Goal: Check status: Check status

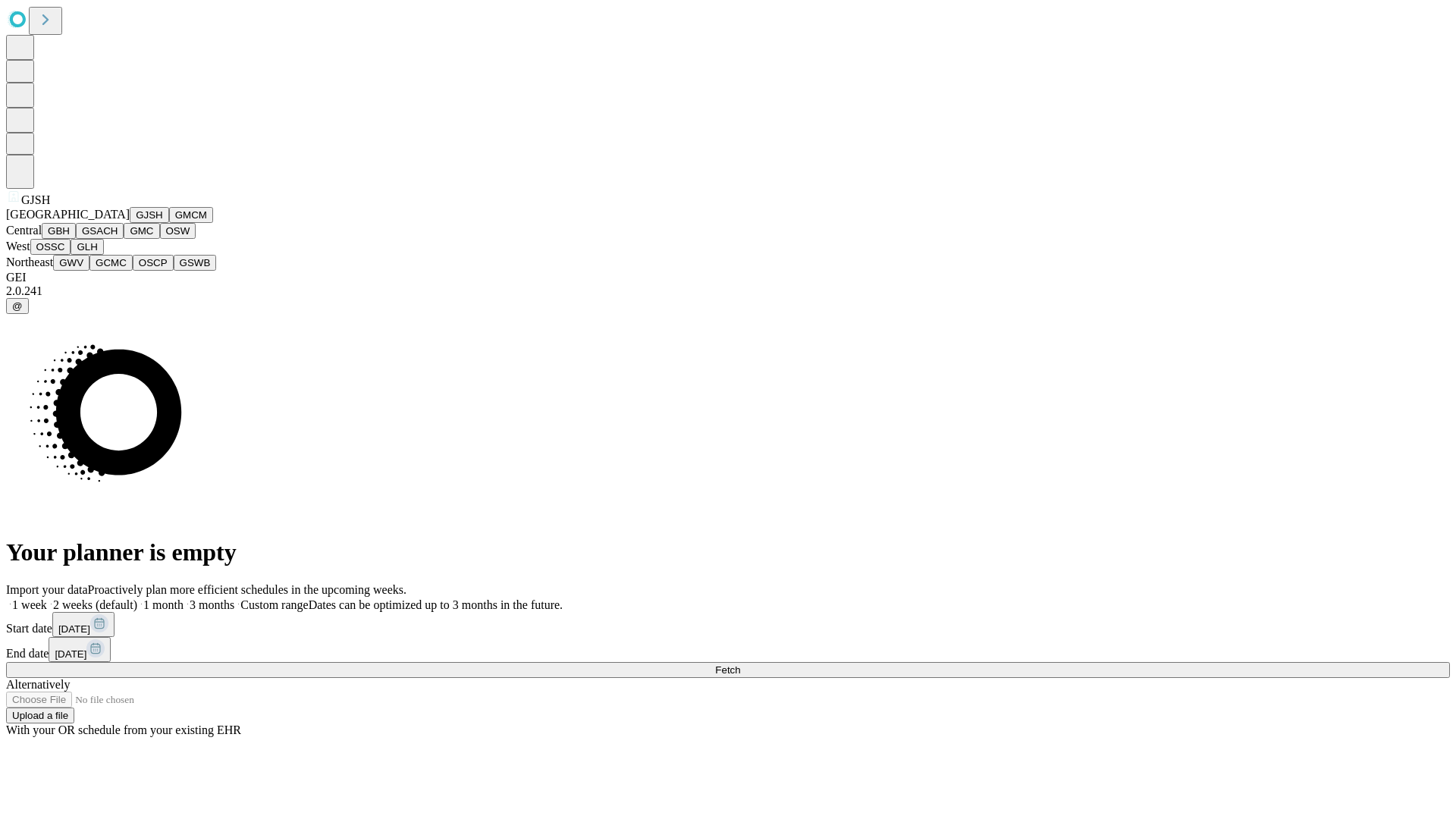
click at [130, 223] on button "GJSH" at bounding box center [149, 215] width 39 height 16
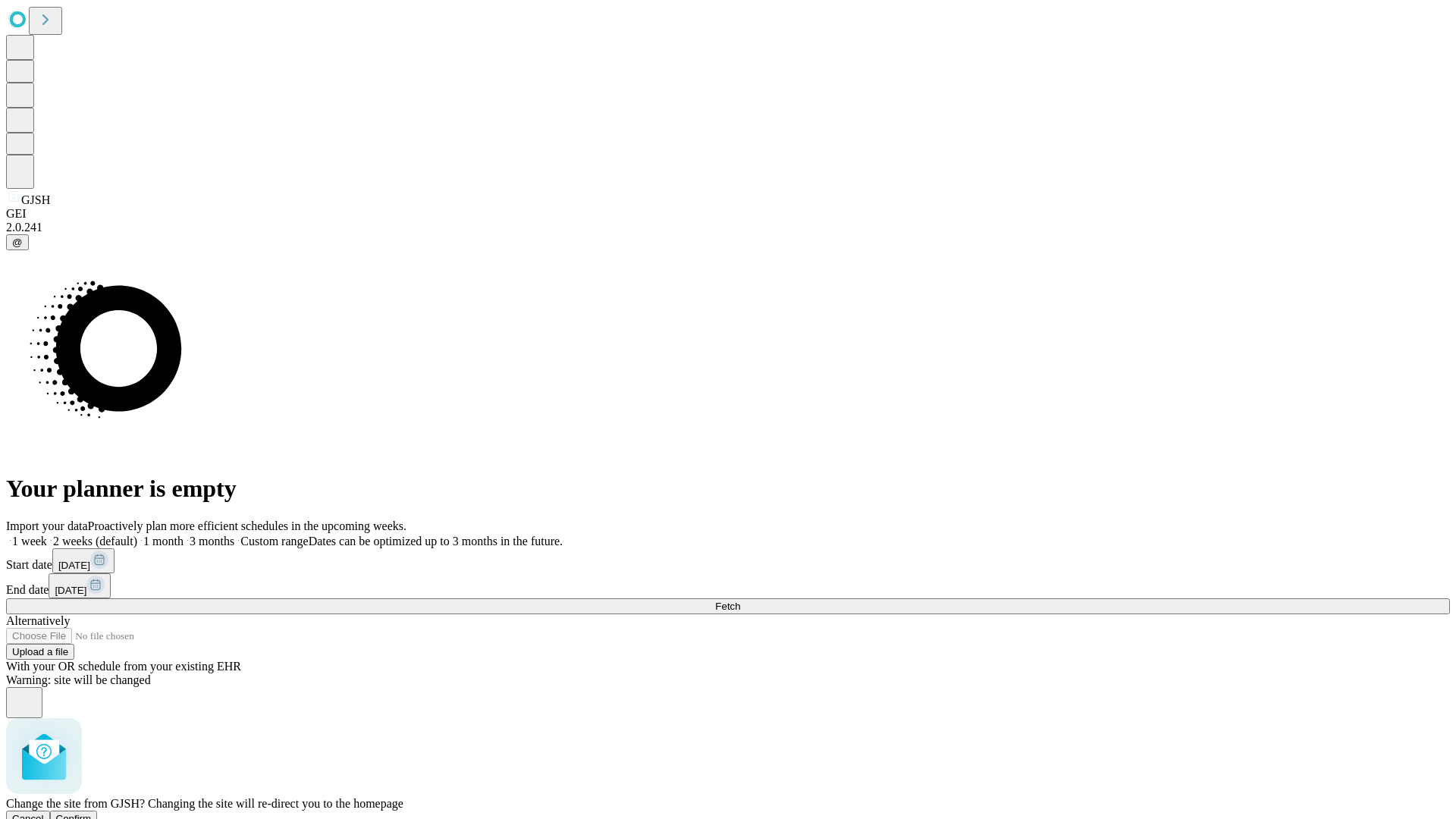
click at [92, 813] on span "Confirm" at bounding box center [74, 818] width 36 height 11
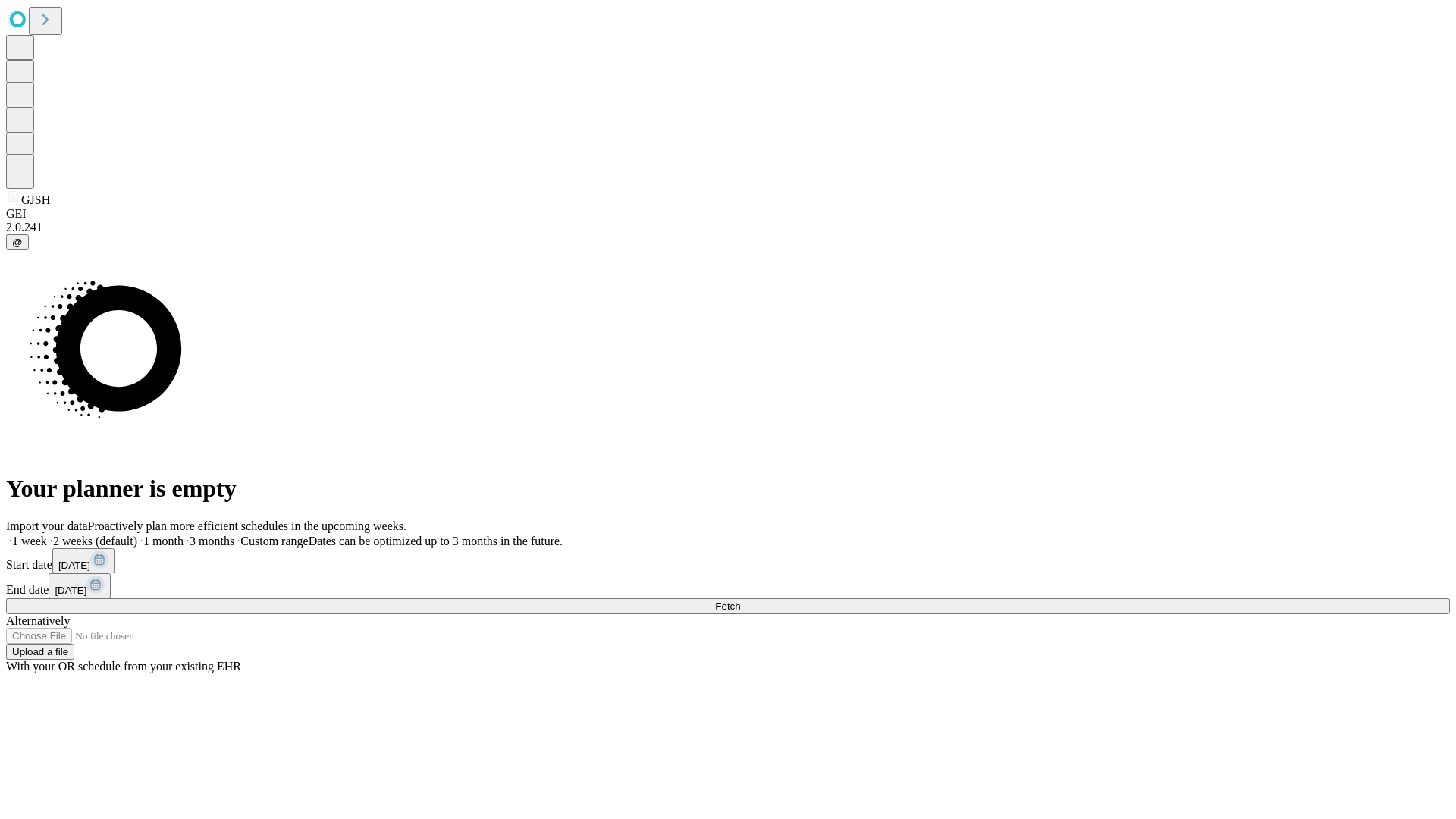
click at [137, 535] on label "2 weeks (default)" at bounding box center [92, 541] width 90 height 13
click at [740, 601] on span "Fetch" at bounding box center [727, 606] width 25 height 11
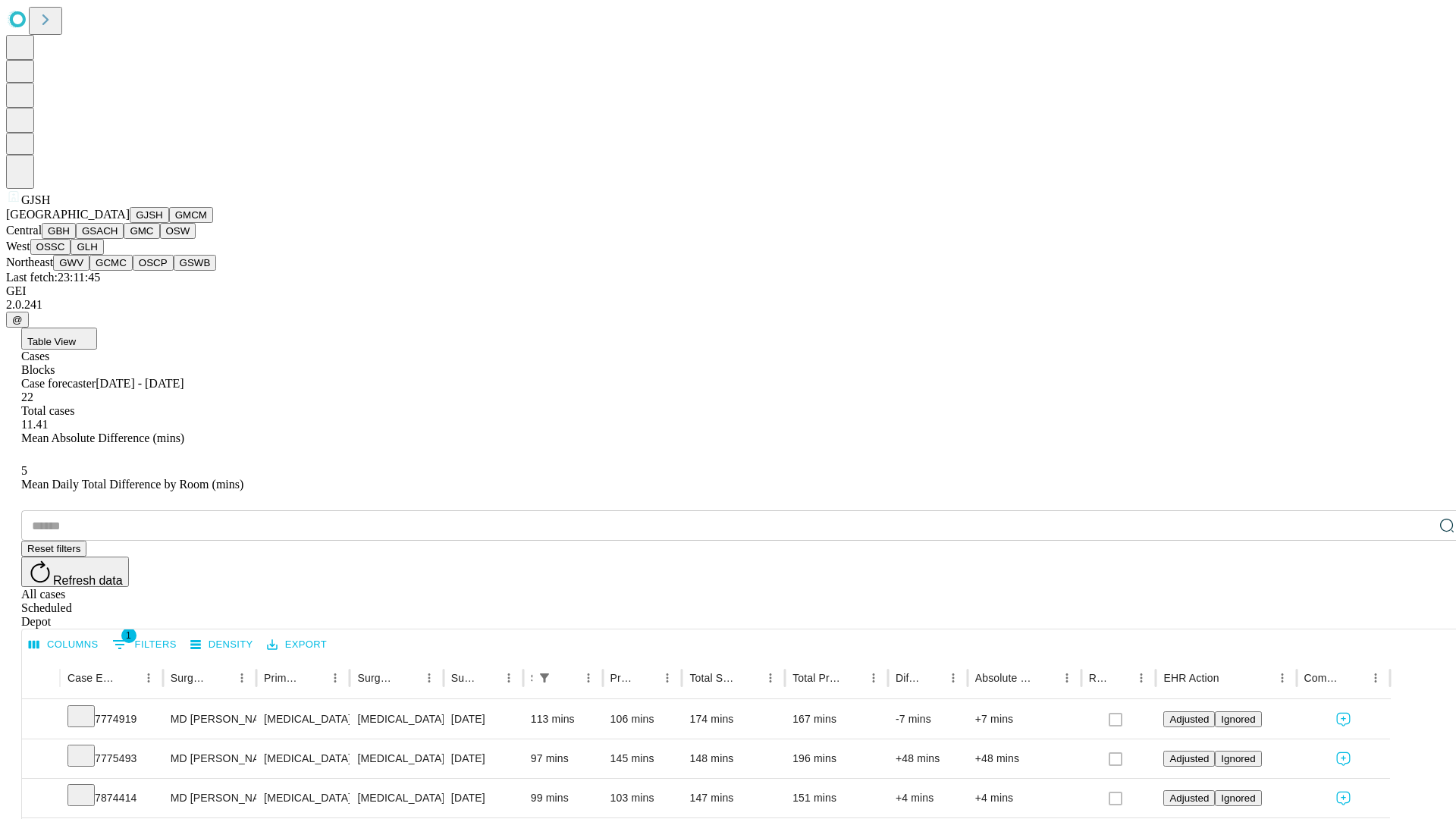
click at [169, 223] on button "GMCM" at bounding box center [190, 215] width 44 height 16
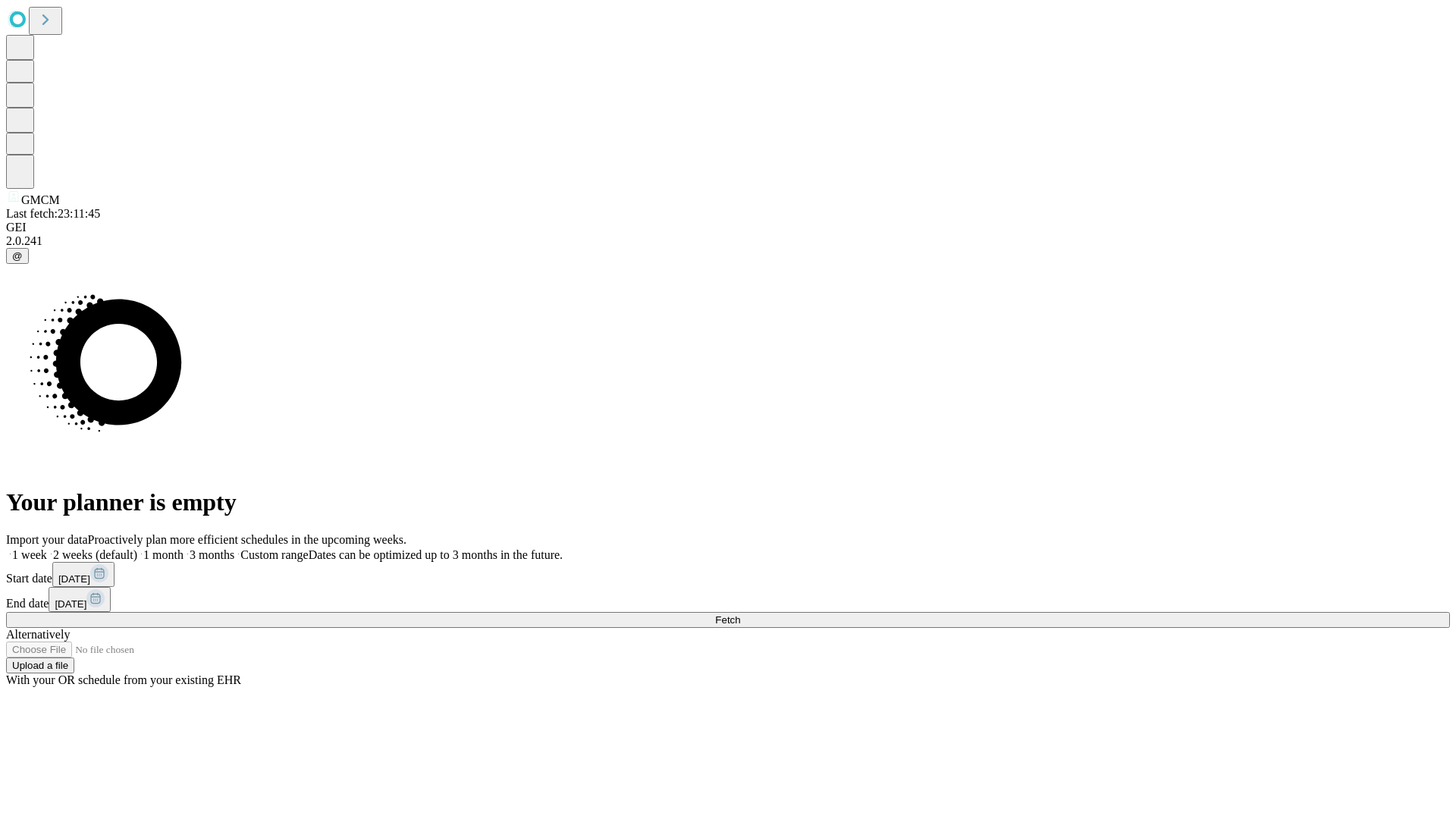
click at [137, 549] on label "2 weeks (default)" at bounding box center [92, 555] width 90 height 13
click at [740, 615] on span "Fetch" at bounding box center [727, 620] width 25 height 11
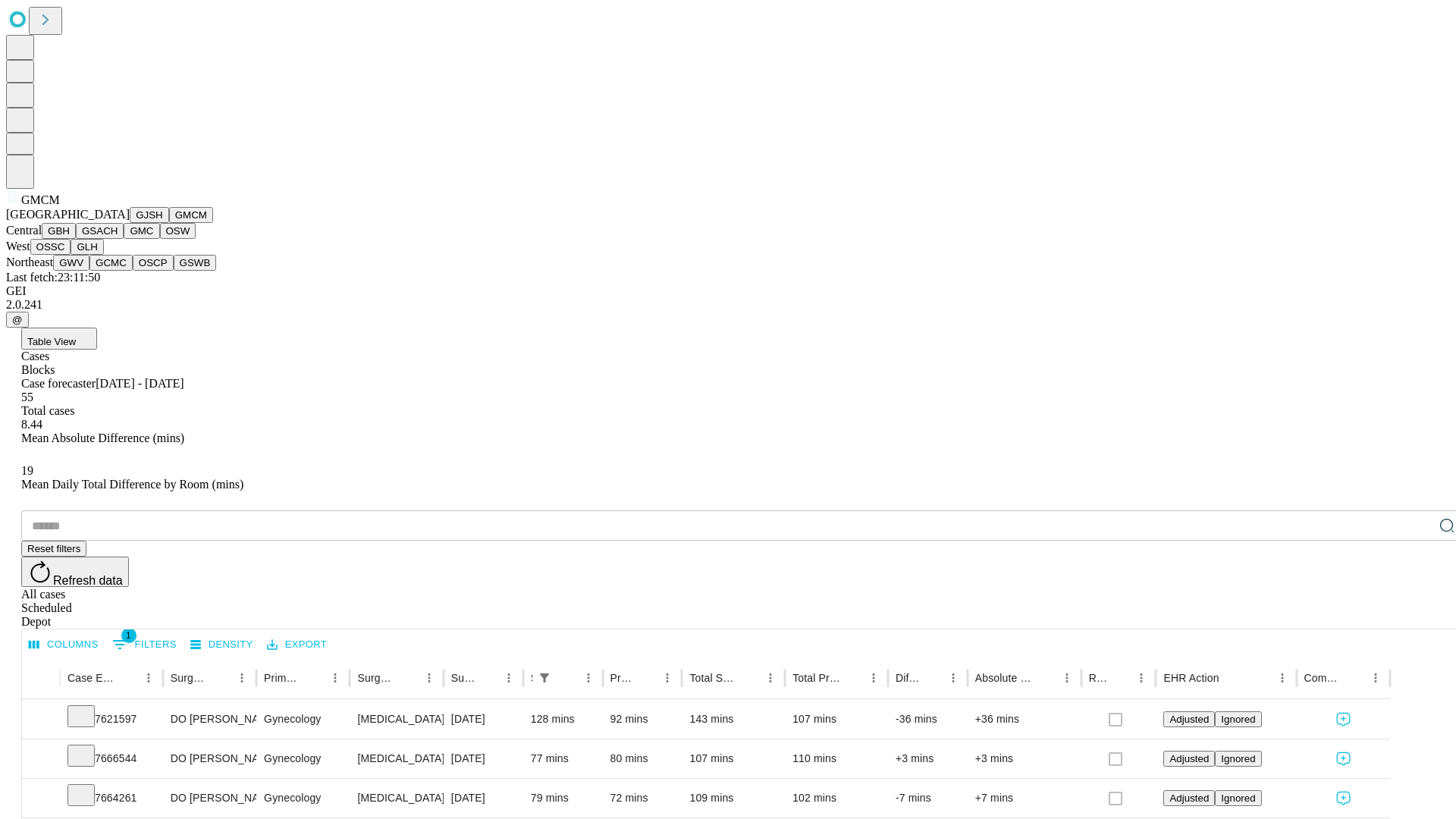
click at [76, 239] on button "GBH" at bounding box center [59, 231] width 34 height 16
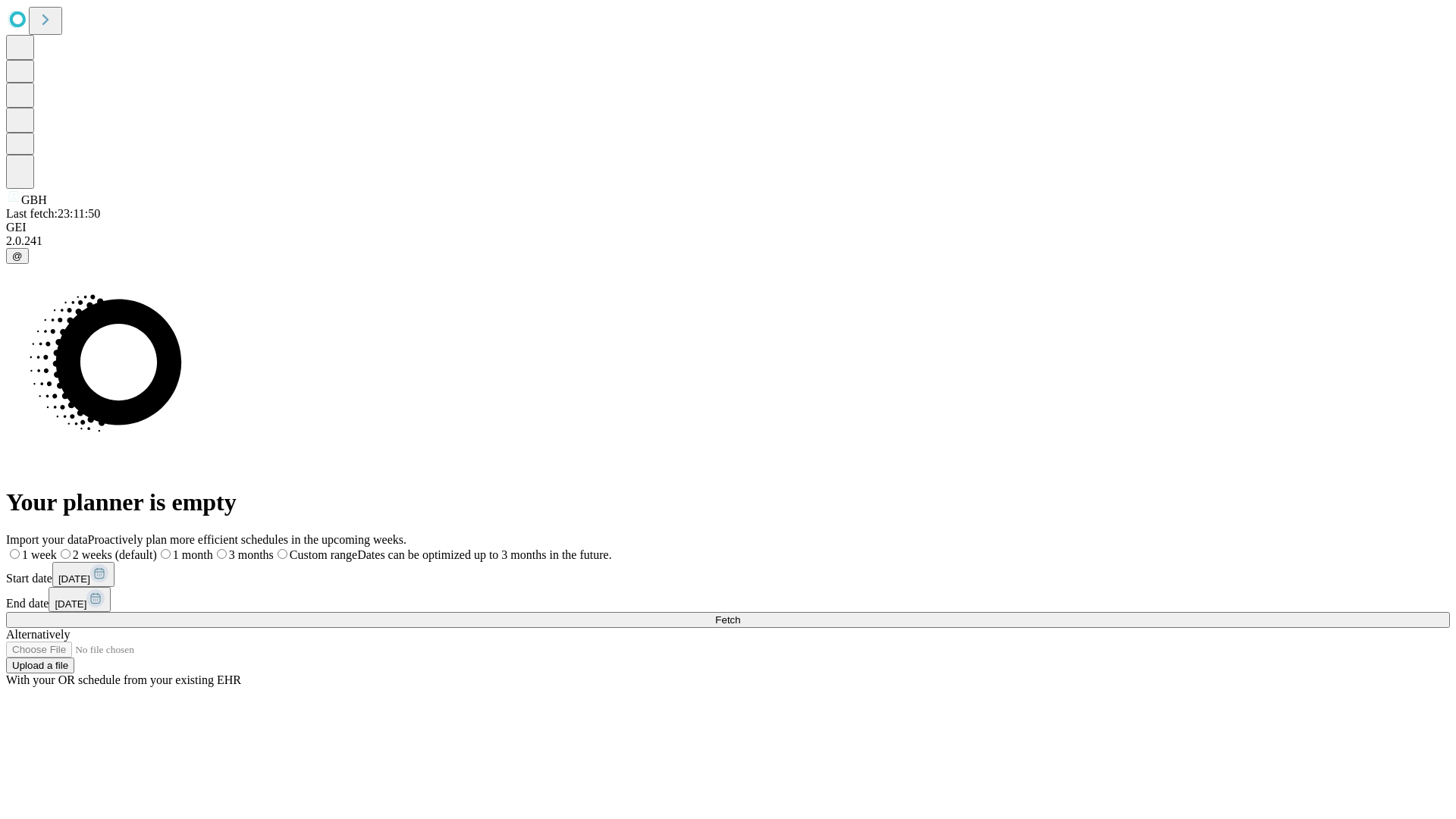
click at [157, 549] on label "2 weeks (default)" at bounding box center [106, 555] width 100 height 13
click at [740, 615] on span "Fetch" at bounding box center [727, 620] width 25 height 11
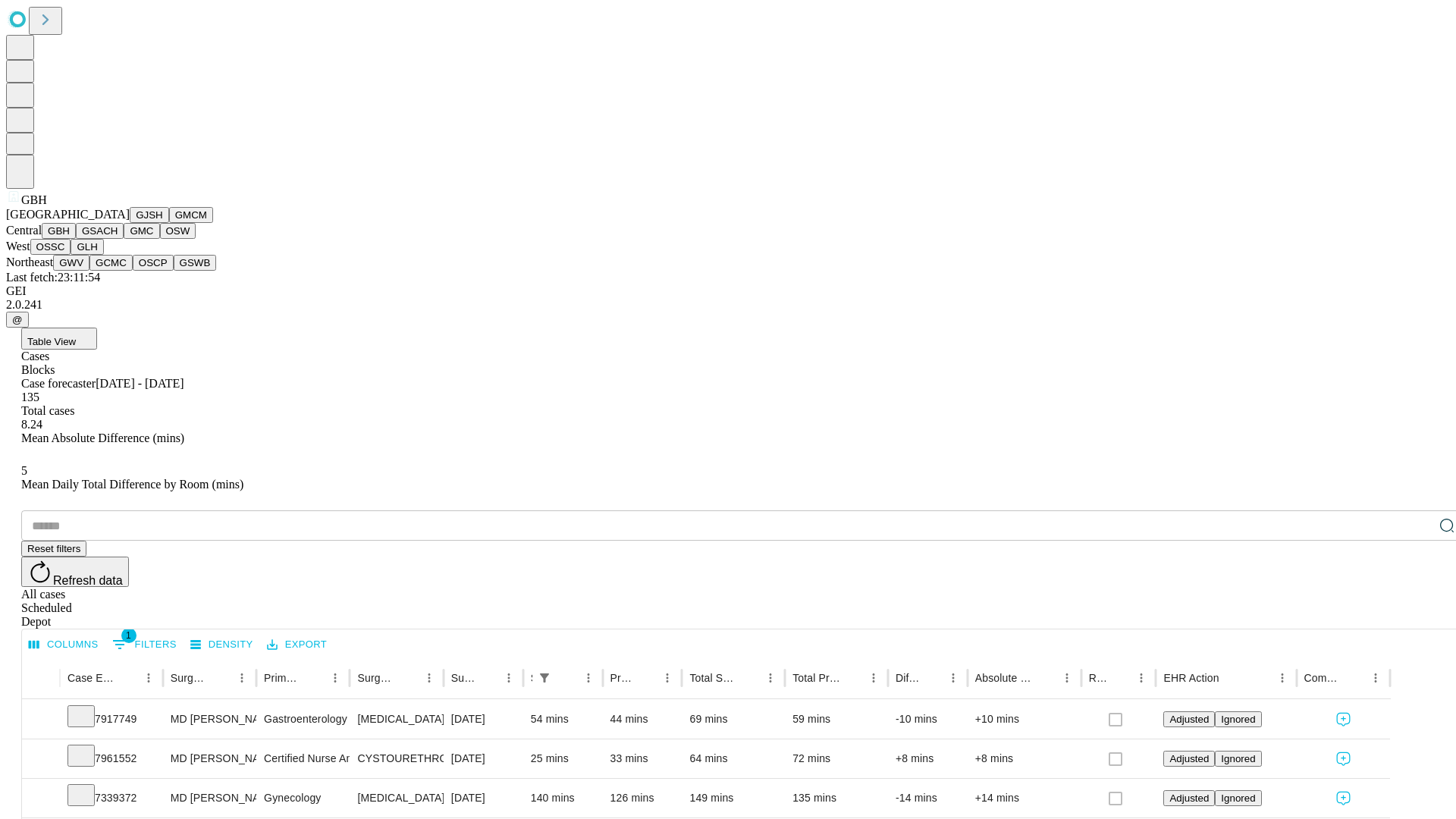
click at [118, 239] on button "GSACH" at bounding box center [100, 231] width 48 height 16
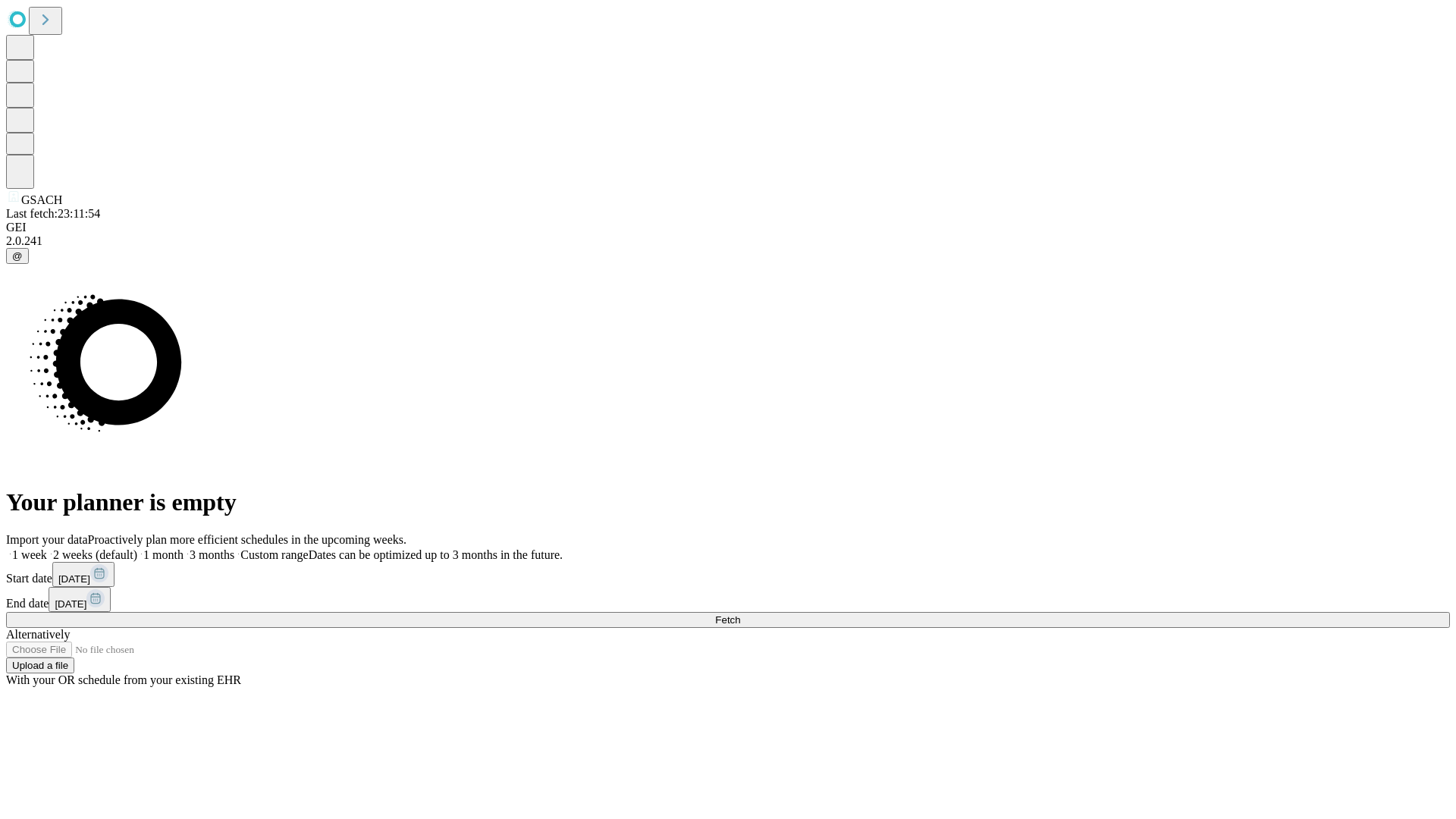
click at [137, 549] on label "2 weeks (default)" at bounding box center [92, 555] width 90 height 13
click at [740, 615] on span "Fetch" at bounding box center [727, 620] width 25 height 11
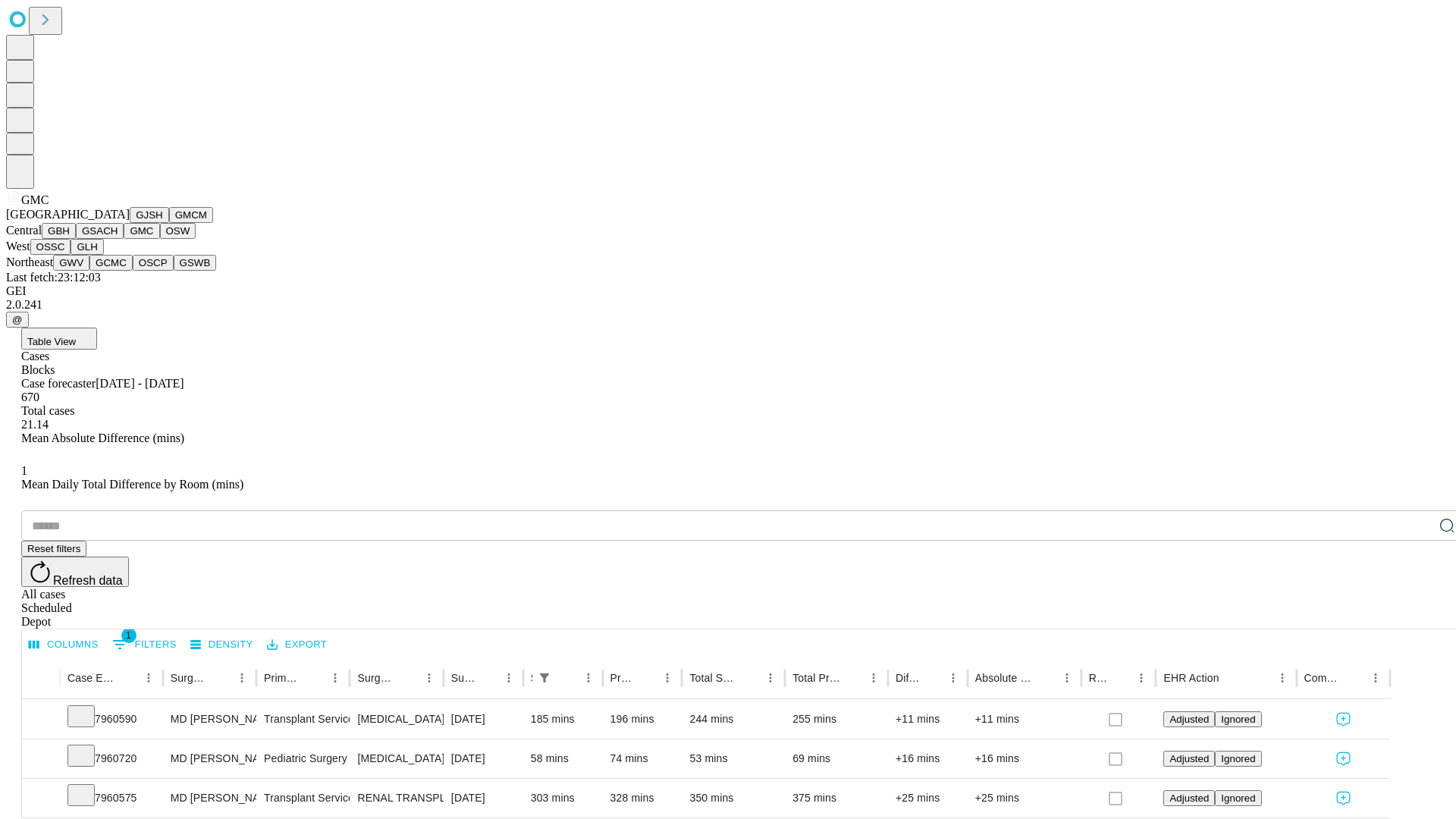
click at [160, 239] on button "OSW" at bounding box center [178, 231] width 36 height 16
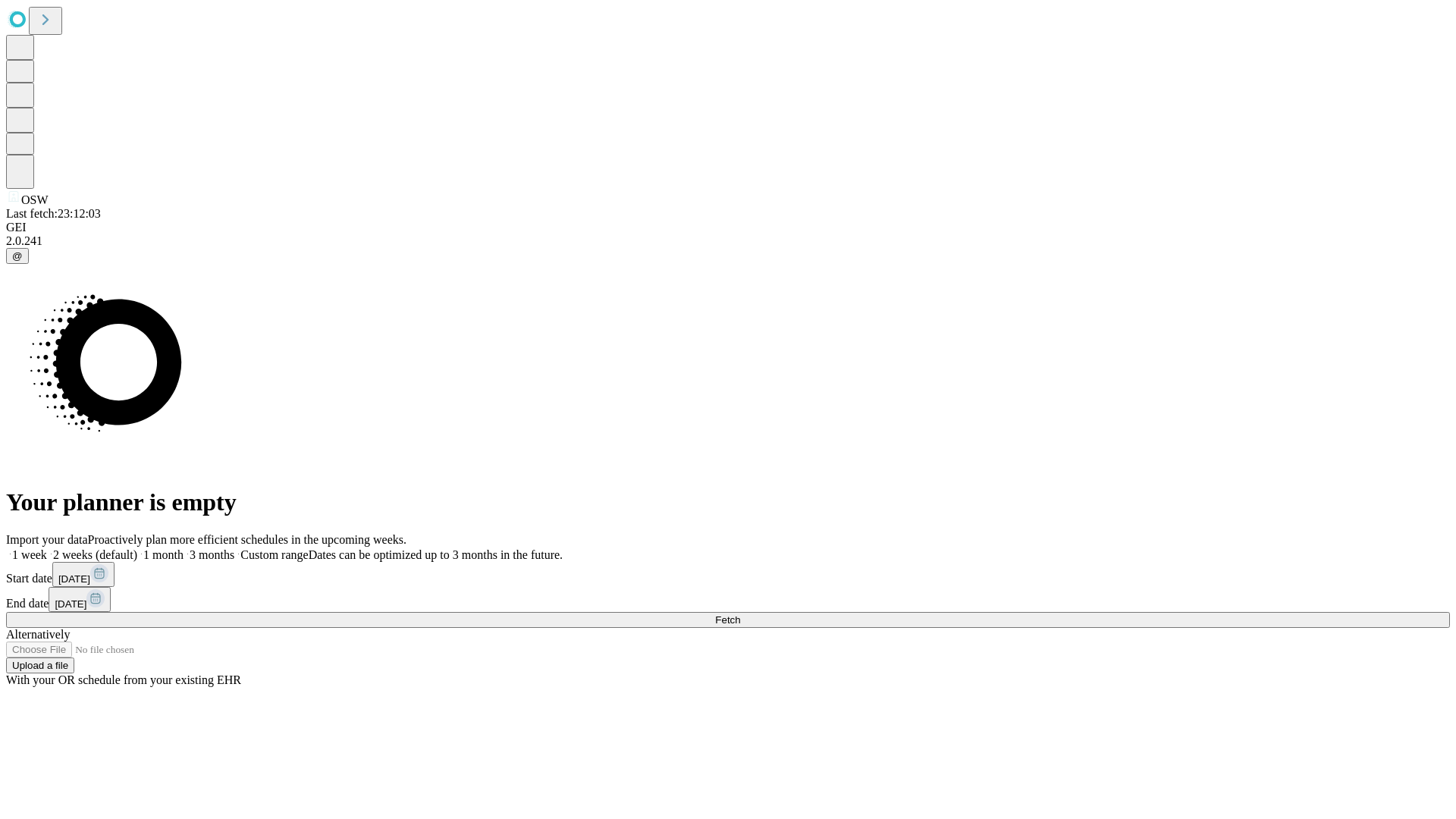
click at [137, 549] on label "2 weeks (default)" at bounding box center [92, 555] width 90 height 13
click at [740, 615] on span "Fetch" at bounding box center [727, 620] width 25 height 11
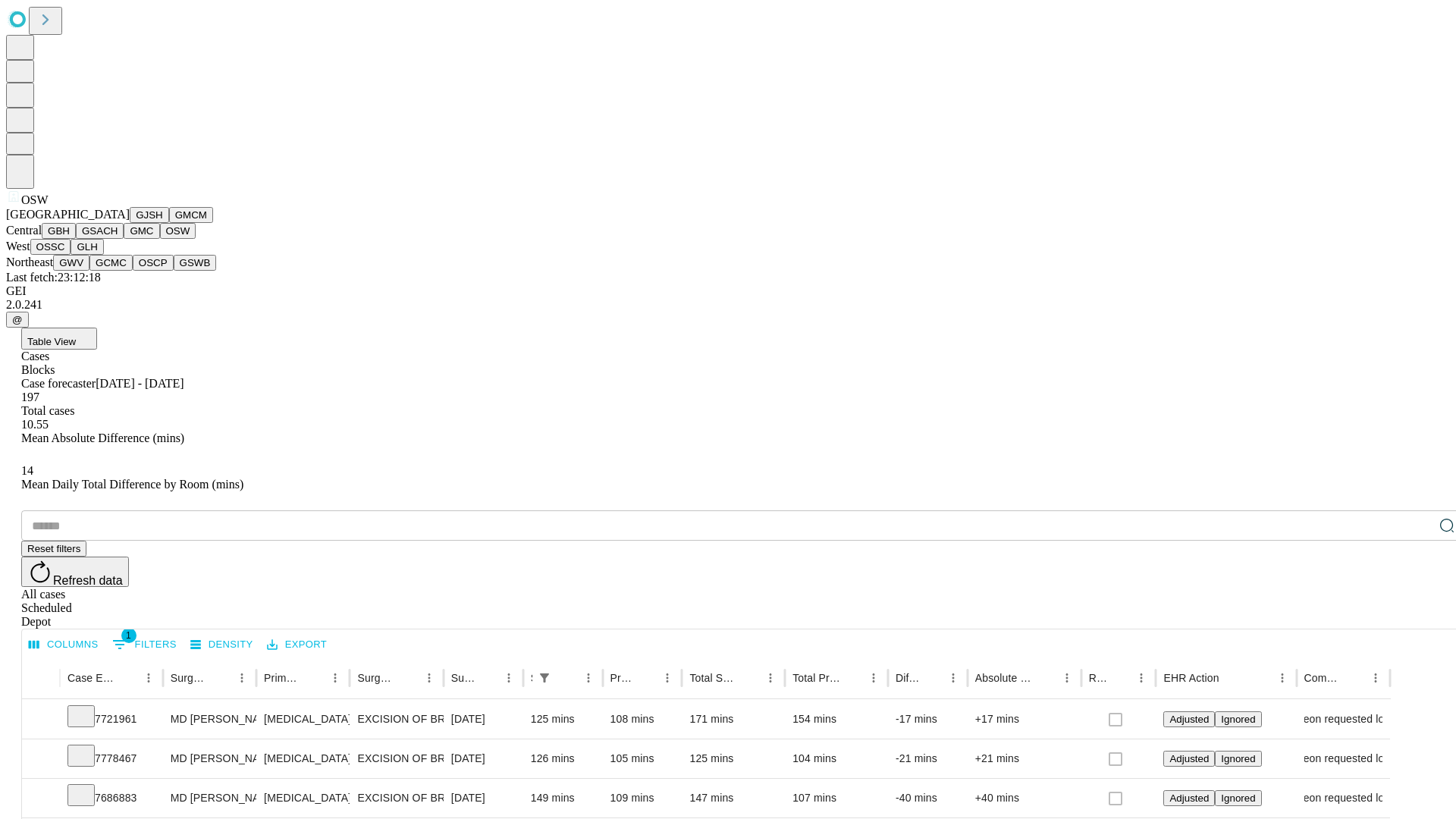
click at [71, 255] on button "OSSC" at bounding box center [51, 246] width 41 height 16
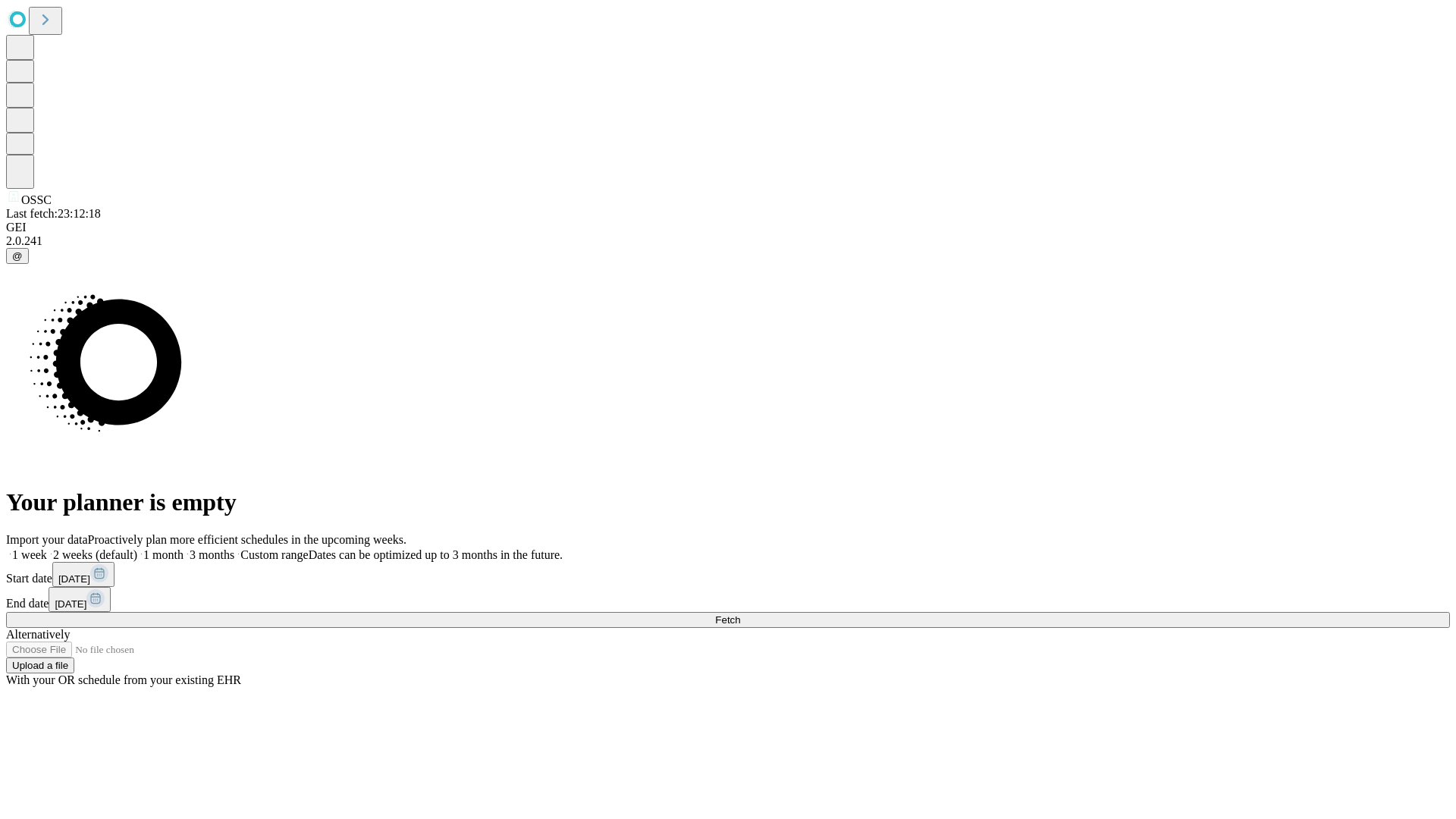
click at [137, 549] on label "2 weeks (default)" at bounding box center [92, 555] width 90 height 13
click at [740, 615] on span "Fetch" at bounding box center [727, 620] width 25 height 11
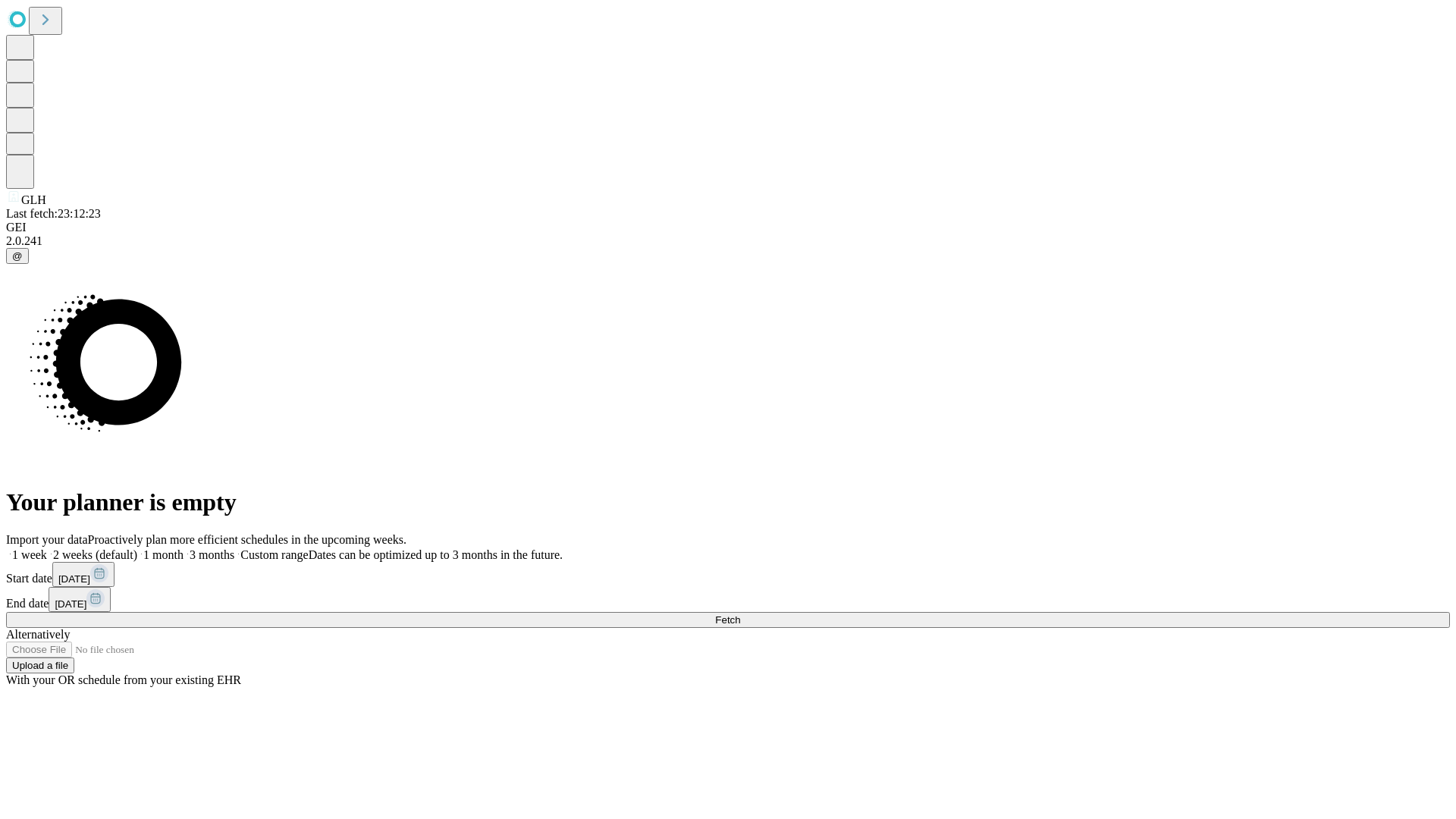
click at [137, 549] on label "2 weeks (default)" at bounding box center [92, 555] width 90 height 13
click at [740, 615] on span "Fetch" at bounding box center [727, 620] width 25 height 11
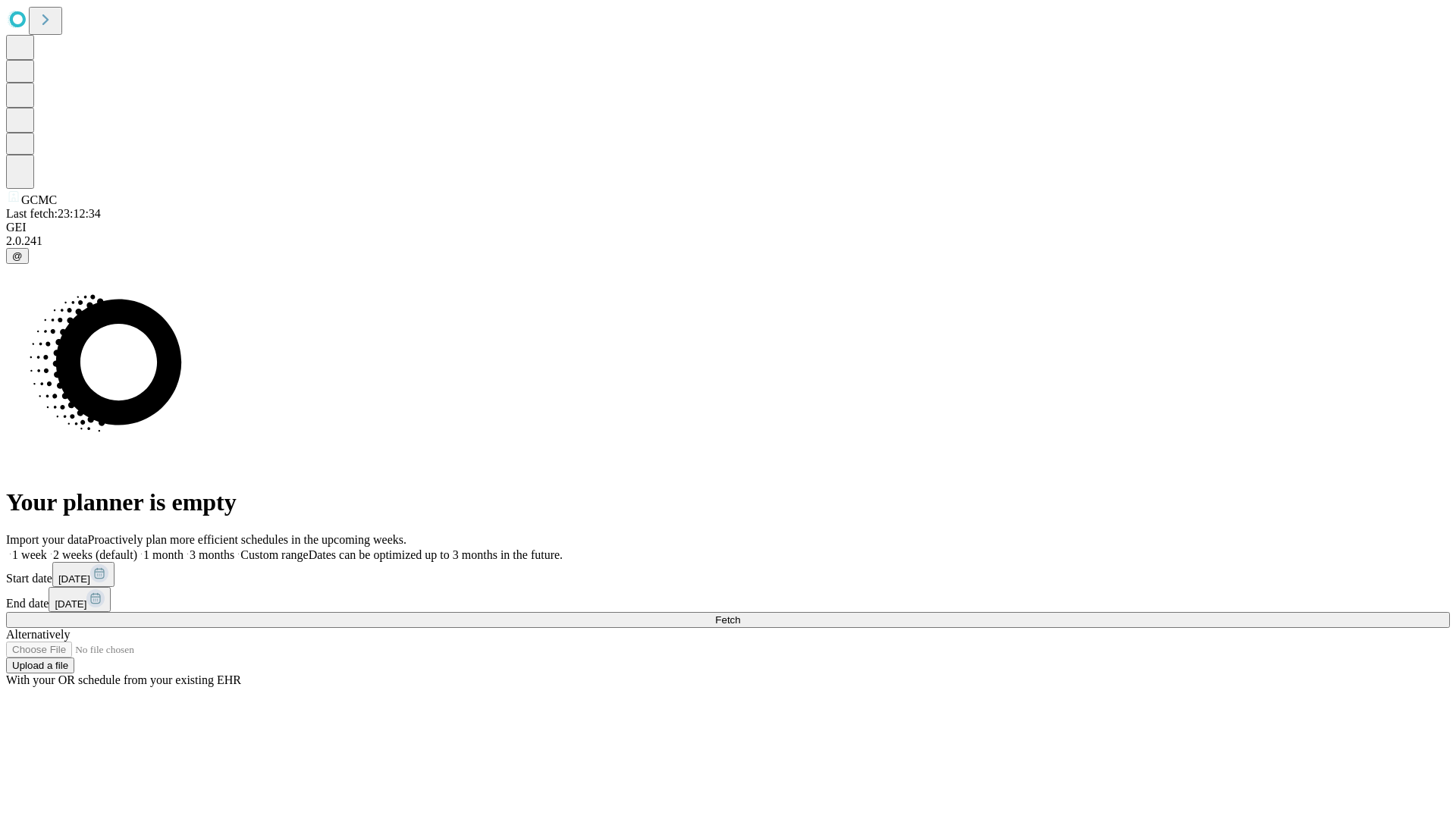
click at [740, 615] on span "Fetch" at bounding box center [727, 620] width 25 height 11
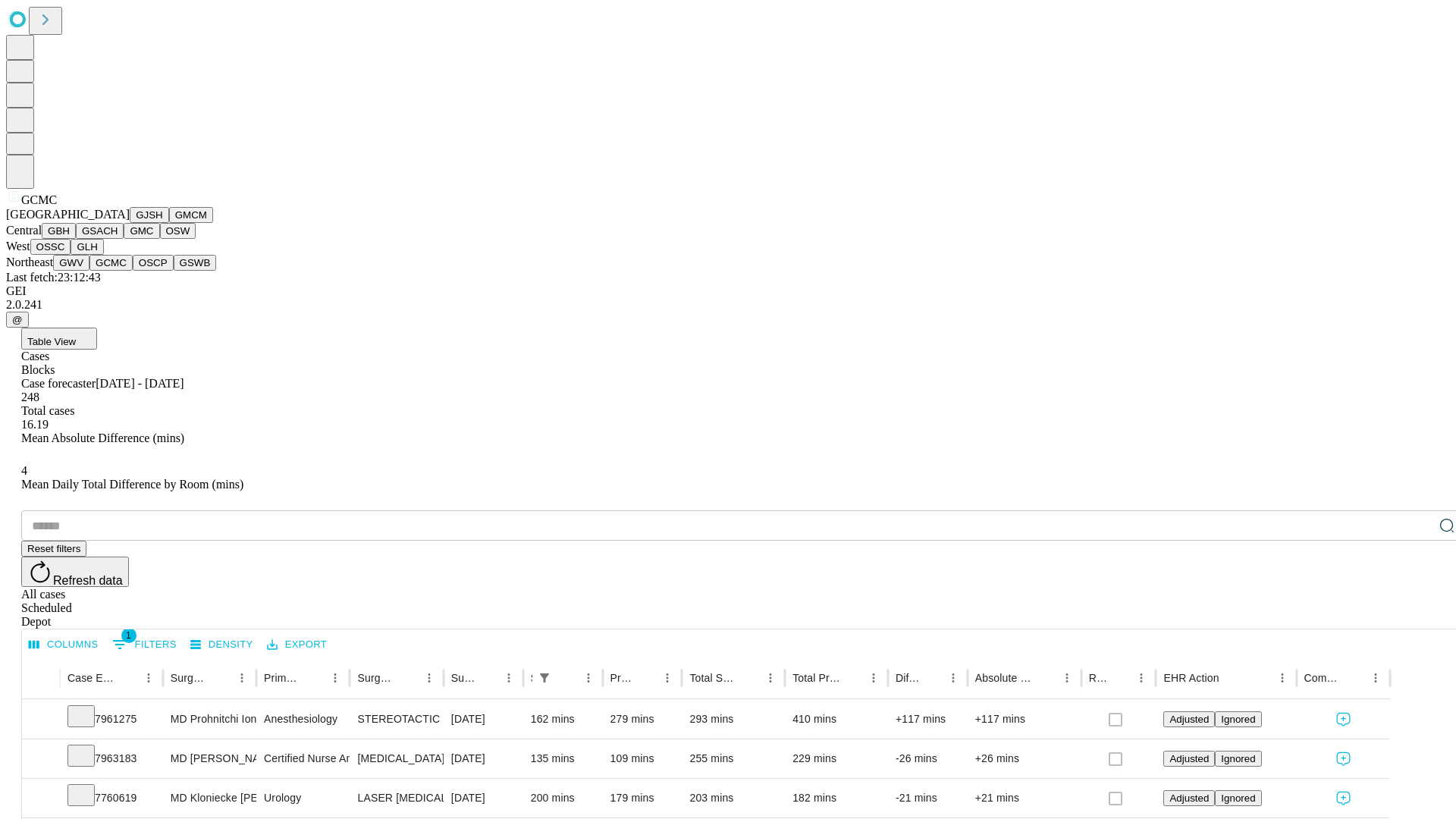
click at [133, 270] on button "OSCP" at bounding box center [154, 263] width 41 height 16
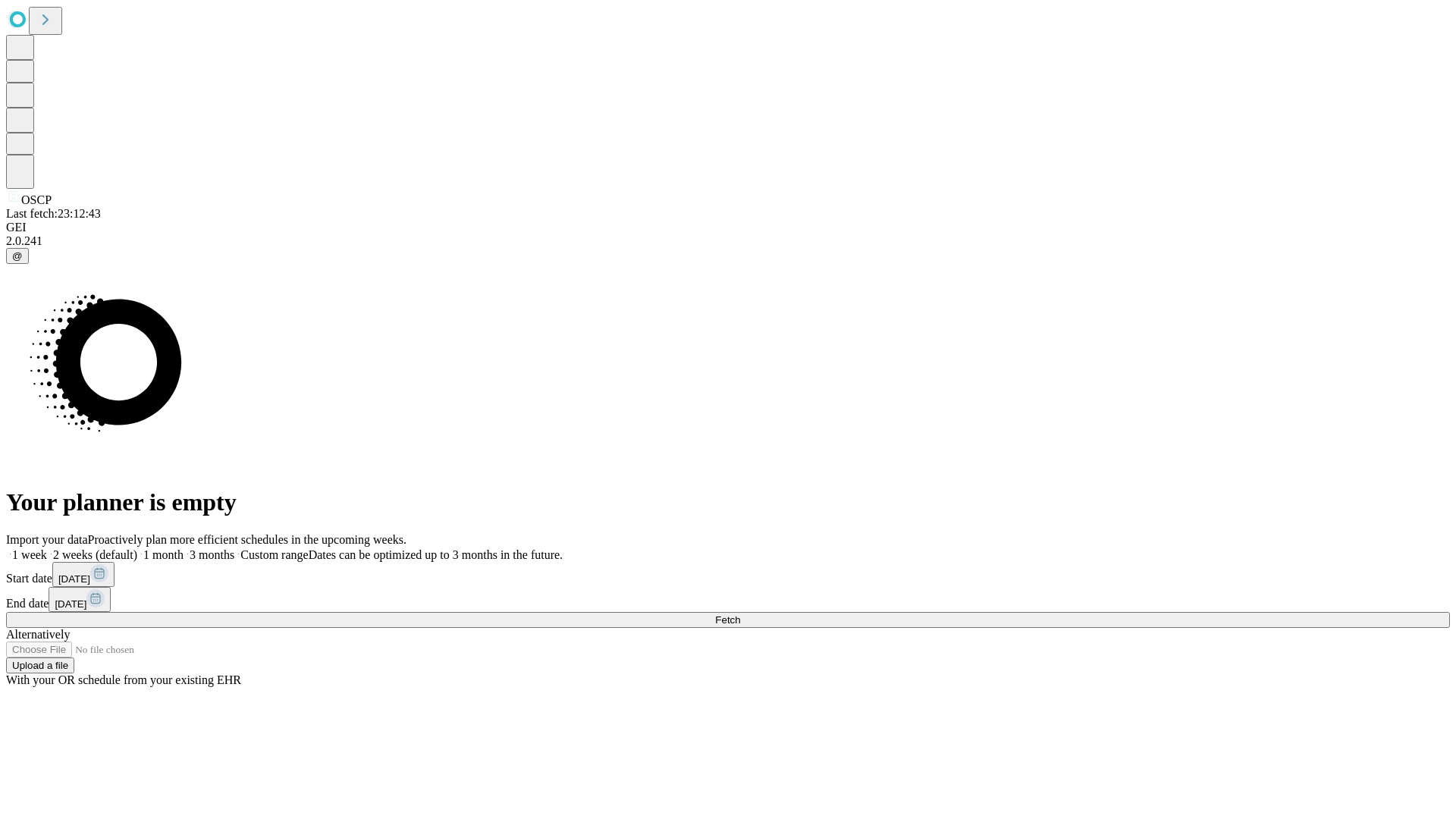
click at [137, 549] on label "2 weeks (default)" at bounding box center [92, 555] width 90 height 13
click at [740, 615] on span "Fetch" at bounding box center [727, 620] width 25 height 11
